Goal: Task Accomplishment & Management: Use online tool/utility

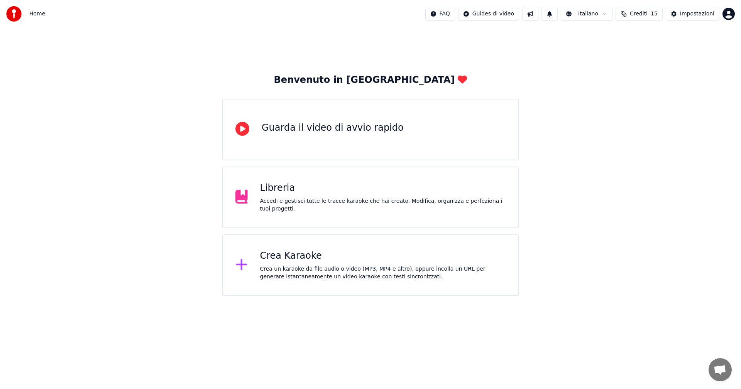
click at [290, 262] on div "Crea Karaoke" at bounding box center [383, 256] width 246 height 12
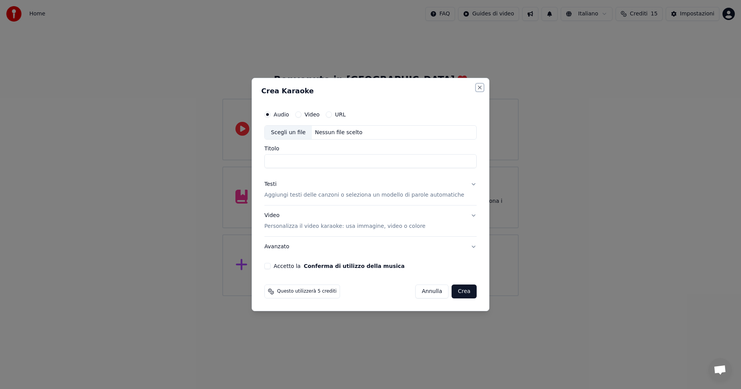
drag, startPoint x: 471, startPoint y: 88, endPoint x: 475, endPoint y: 84, distance: 5.2
click at [476, 87] on button "Close" at bounding box center [479, 87] width 6 height 6
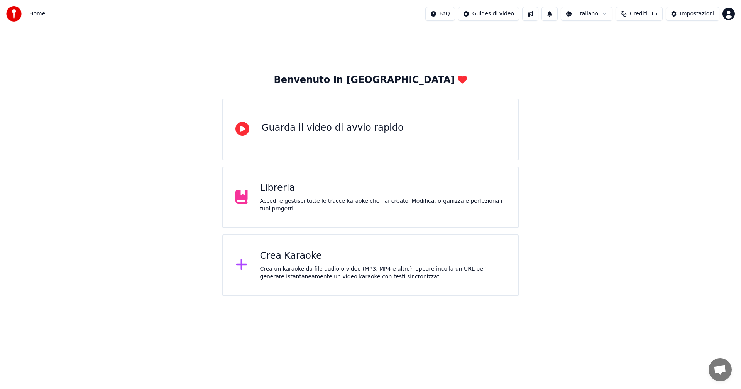
click at [284, 269] on div "Crea un karaoke da file audio o video (MP3, MP4 e altro), oppure incolla un URL…" at bounding box center [383, 272] width 246 height 15
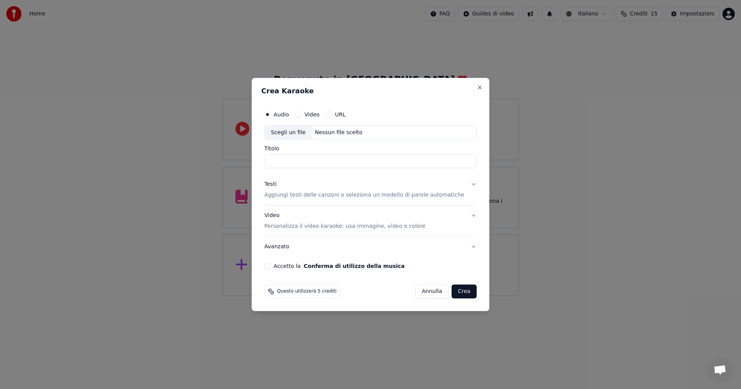
click at [296, 135] on div "Scegli un file" at bounding box center [288, 133] width 47 height 14
type input "**********"
click at [276, 187] on div "Testi" at bounding box center [270, 185] width 12 height 8
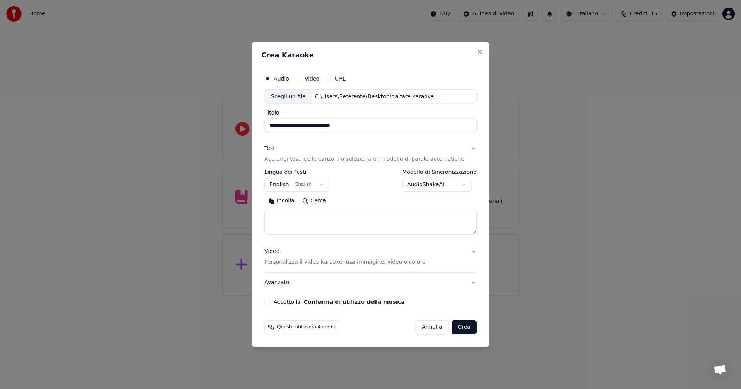
click at [299, 215] on textarea at bounding box center [370, 223] width 212 height 25
paste textarea "**********"
type textarea "**********"
click at [292, 184] on button "English English" at bounding box center [296, 185] width 65 height 14
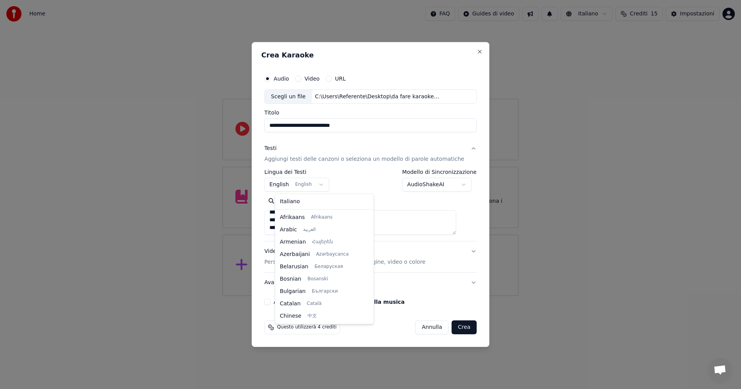
scroll to position [62, 0]
select select "**"
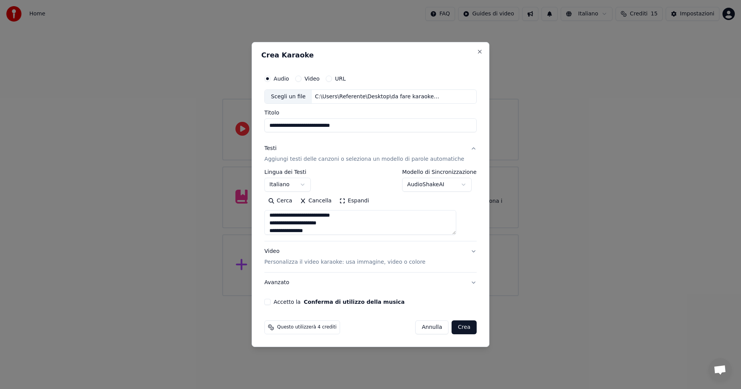
scroll to position [264, 0]
click at [284, 254] on div "Video Personalizza il video karaoke: usa immagine, video o colore" at bounding box center [344, 257] width 161 height 19
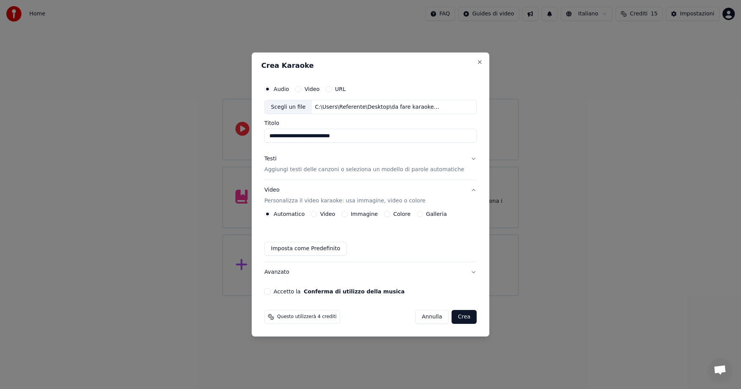
click at [390, 214] on button "Colore" at bounding box center [387, 214] width 6 height 6
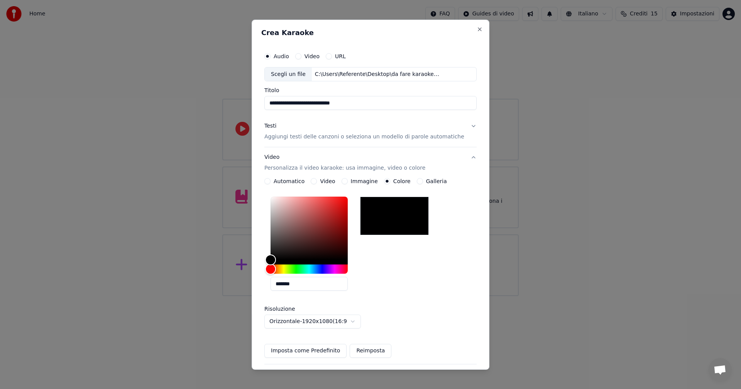
click at [326, 266] on div at bounding box center [308, 235] width 77 height 77
click at [326, 270] on div "Hue" at bounding box center [308, 269] width 77 height 9
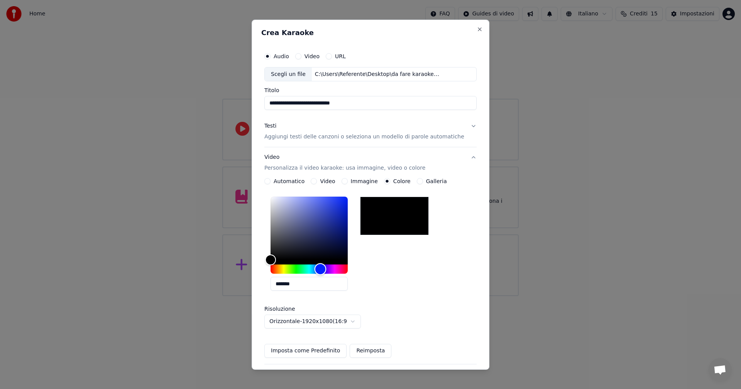
click at [326, 268] on div "Hue" at bounding box center [320, 270] width 12 height 12
type input "*******"
drag, startPoint x: 345, startPoint y: 206, endPoint x: 353, endPoint y: 201, distance: 9.6
click at [348, 201] on div "Color" at bounding box center [308, 228] width 77 height 63
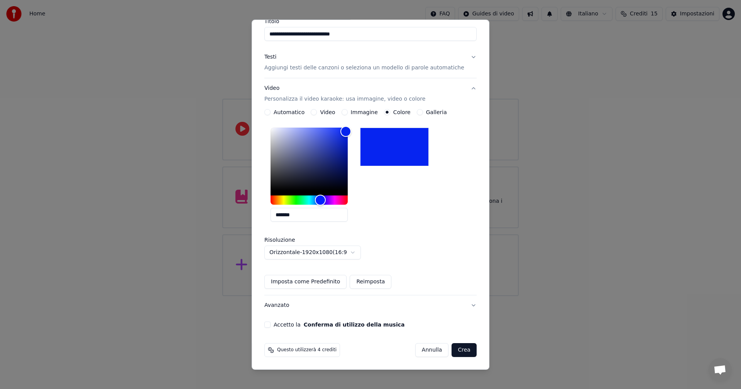
click at [270, 326] on button "Accetto la Conferma di utilizzo della musica" at bounding box center [267, 325] width 6 height 6
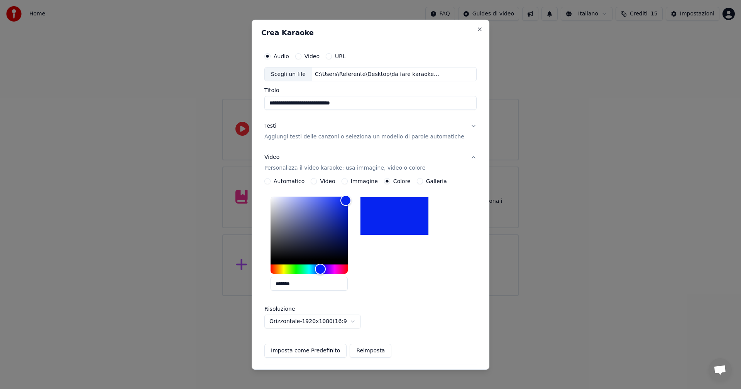
click at [458, 127] on button "Testi Aggiungi testi delle canzoni o seleziona un modello di parole automatiche" at bounding box center [370, 131] width 212 height 31
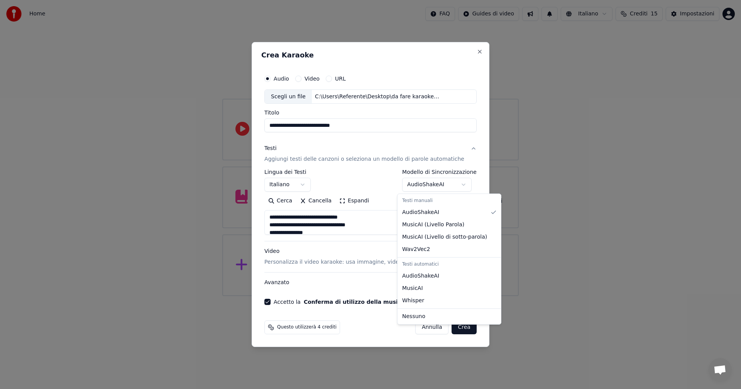
click at [462, 186] on body "**********" at bounding box center [370, 148] width 741 height 296
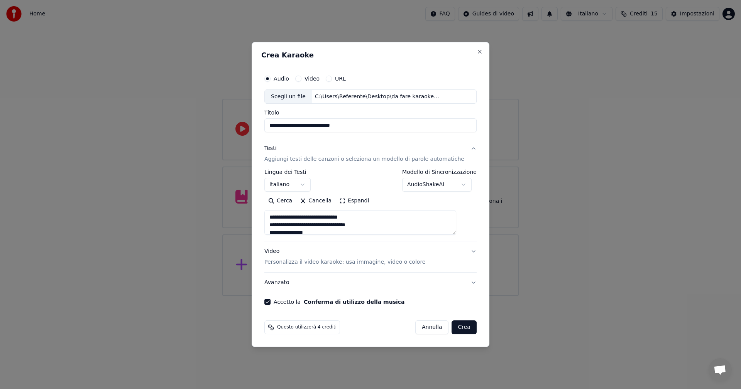
click at [460, 328] on button "Crea" at bounding box center [464, 328] width 25 height 14
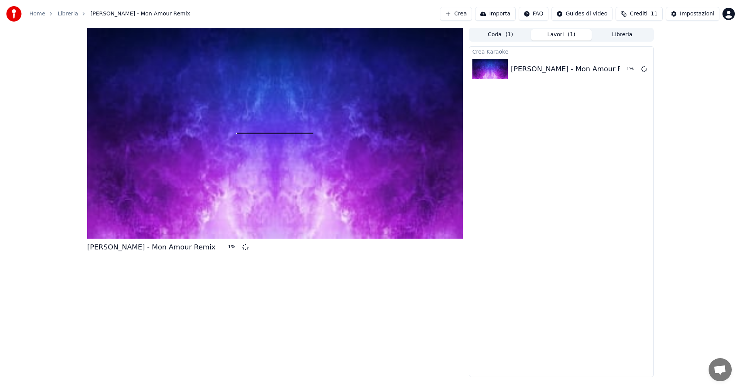
click at [729, 17] on html "Home Libreria [PERSON_NAME] - Mon Amour Remix Crea Importa FAQ Guides di video …" at bounding box center [370, 194] width 741 height 389
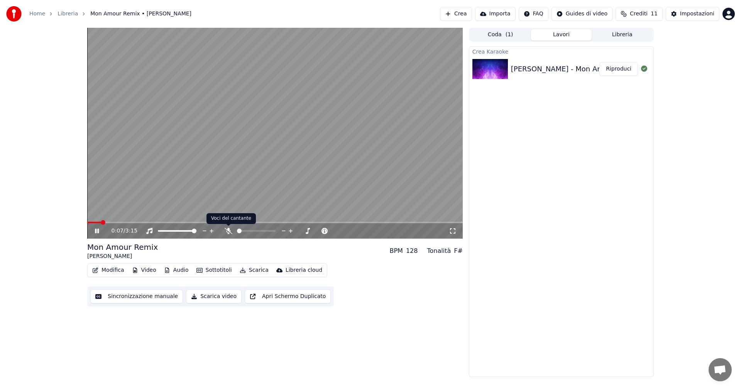
click at [228, 231] on icon at bounding box center [229, 231] width 8 height 6
click at [116, 223] on span at bounding box center [274, 223] width 375 height 2
click at [123, 222] on span at bounding box center [274, 223] width 375 height 2
click at [127, 223] on span at bounding box center [125, 222] width 5 height 5
click at [135, 221] on video at bounding box center [274, 133] width 375 height 211
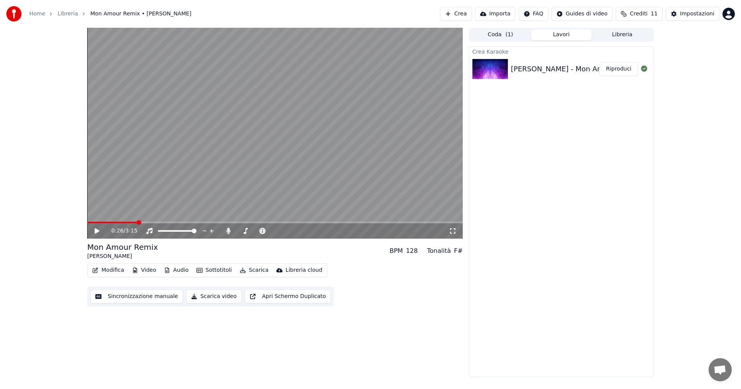
click at [138, 222] on span at bounding box center [274, 223] width 375 height 2
click at [98, 231] on icon at bounding box center [97, 230] width 5 height 5
click at [254, 222] on span at bounding box center [274, 223] width 375 height 2
click at [268, 222] on span at bounding box center [274, 223] width 375 height 2
click at [279, 221] on video at bounding box center [274, 133] width 375 height 211
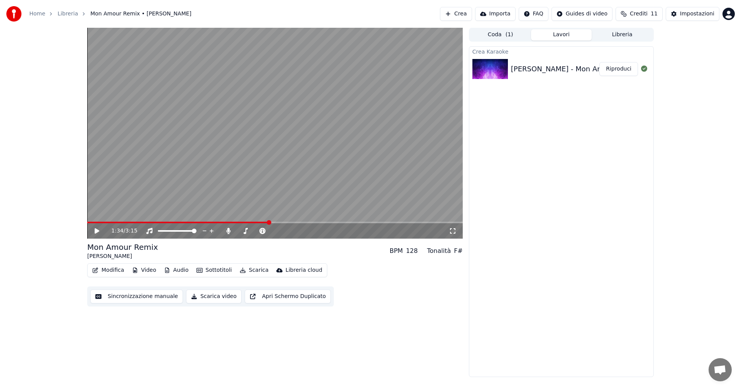
click at [91, 230] on div "1:34 / 3:15" at bounding box center [274, 231] width 369 height 8
click at [94, 231] on icon at bounding box center [102, 231] width 18 height 6
click at [378, 223] on span at bounding box center [274, 223] width 375 height 2
click at [385, 223] on span at bounding box center [274, 223] width 375 height 2
click at [397, 222] on span at bounding box center [274, 223] width 375 height 2
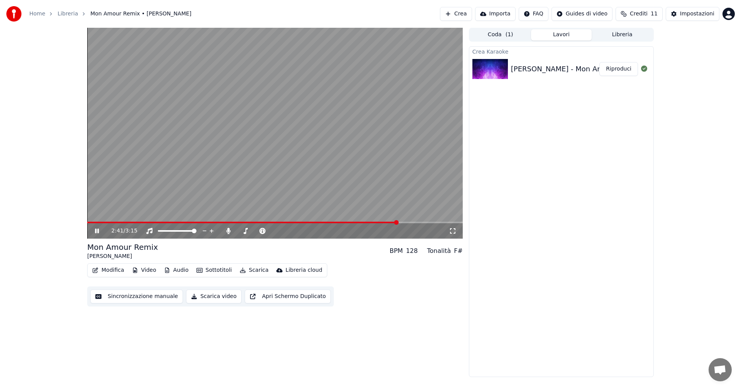
click at [405, 222] on span at bounding box center [274, 223] width 375 height 2
click at [412, 222] on span at bounding box center [274, 223] width 375 height 2
click at [91, 229] on div "2:54 / 3:15" at bounding box center [274, 231] width 369 height 8
click at [93, 231] on icon at bounding box center [102, 231] width 18 height 6
click at [199, 297] on button "Scarica video" at bounding box center [214, 297] width 56 height 14
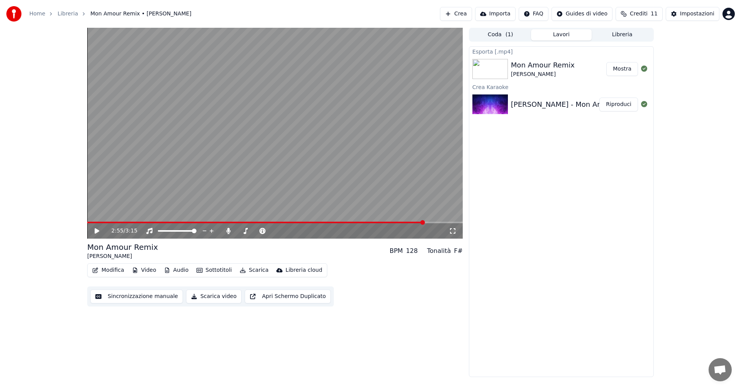
click at [620, 70] on button "Mostra" at bounding box center [622, 69] width 32 height 14
click at [622, 33] on button "Libreria" at bounding box center [621, 34] width 61 height 11
